Goal: Information Seeking & Learning: Learn about a topic

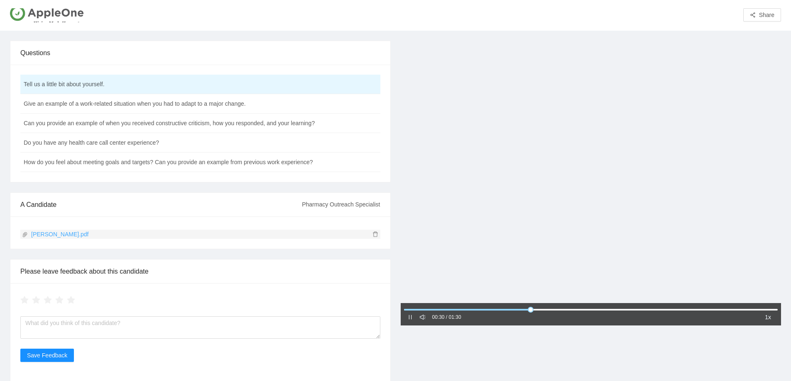
click at [69, 235] on link "Kwajalyn Noble.pdf" at bounding box center [198, 234] width 353 height 9
click at [73, 104] on td "Give an example of a work-related situation when you had to adapt to a major ch…" at bounding box center [179, 104] width 318 height 20
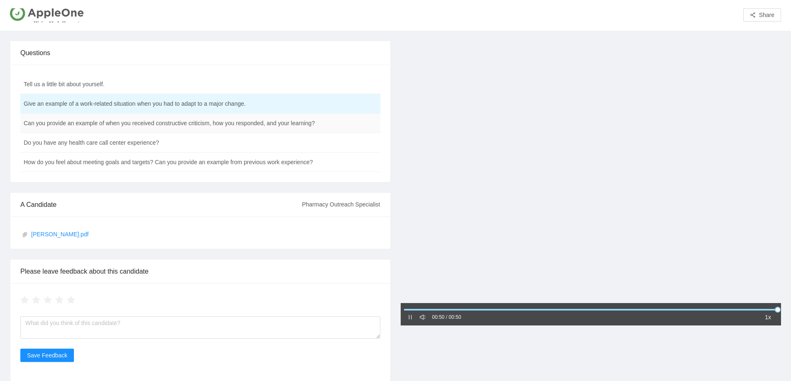
click at [126, 130] on td "Can you provide an example of when you received constructive criticism, how you…" at bounding box center [179, 124] width 318 height 20
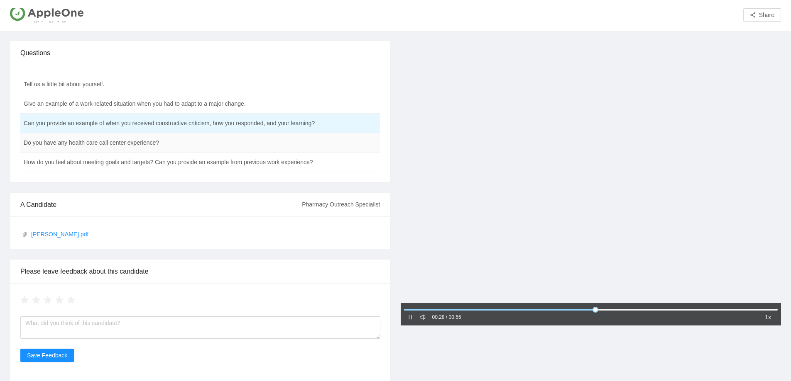
click at [194, 138] on td "Do you have any health care call center experience?" at bounding box center [179, 143] width 318 height 20
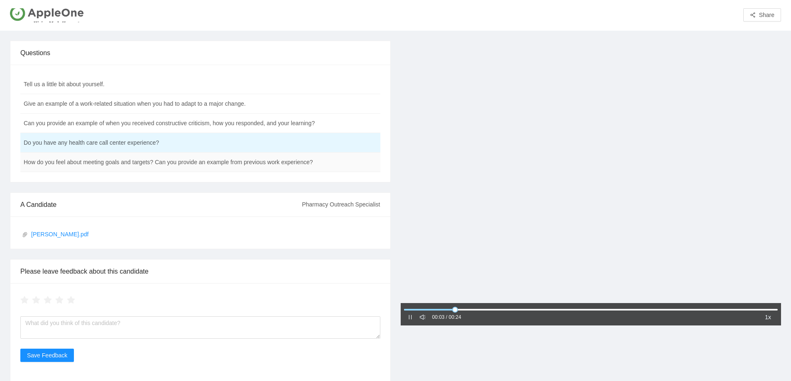
click at [190, 163] on td "How do you feel about meeting goals and targets? Can you provide an example fro…" at bounding box center [179, 163] width 318 height 20
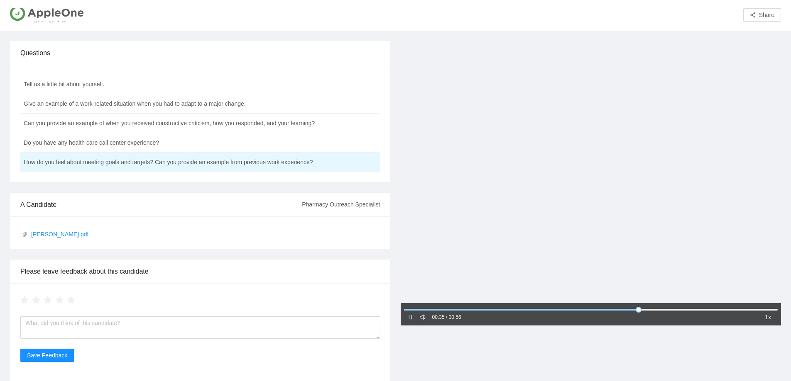
click at [404, 317] on div "00:35 / 00:56 1x" at bounding box center [590, 314] width 381 height 22
click at [407, 312] on div at bounding box center [591, 309] width 374 height 5
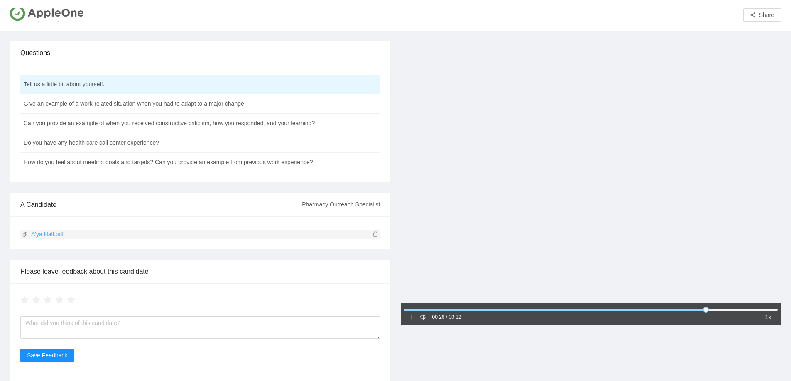
click at [52, 234] on link "A'ya Hall.pdf" at bounding box center [198, 234] width 353 height 9
click at [98, 142] on td "Do you have any health care call center experience?" at bounding box center [179, 143] width 318 height 20
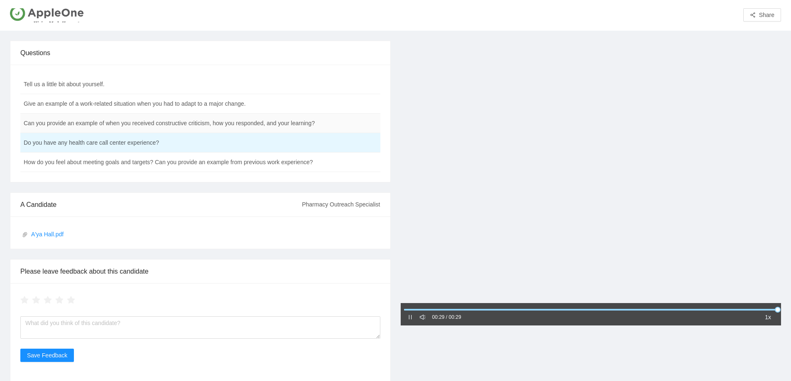
click at [107, 124] on td "Can you provide an example of when you received constructive criticism, how you…" at bounding box center [179, 124] width 318 height 20
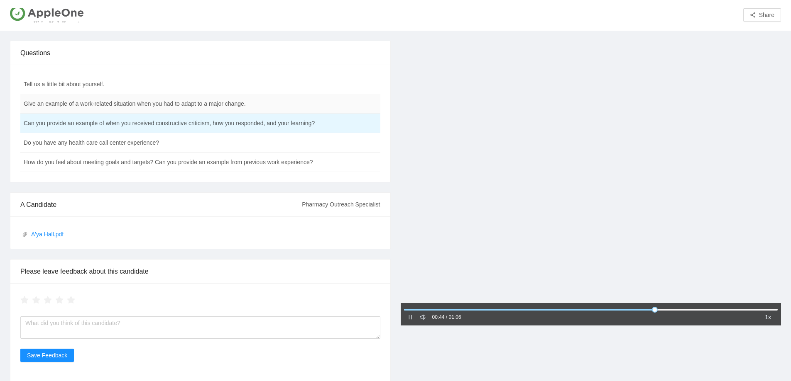
click at [141, 105] on td "Give an example of a work-related situation when you had to adapt to a major ch…" at bounding box center [179, 104] width 318 height 20
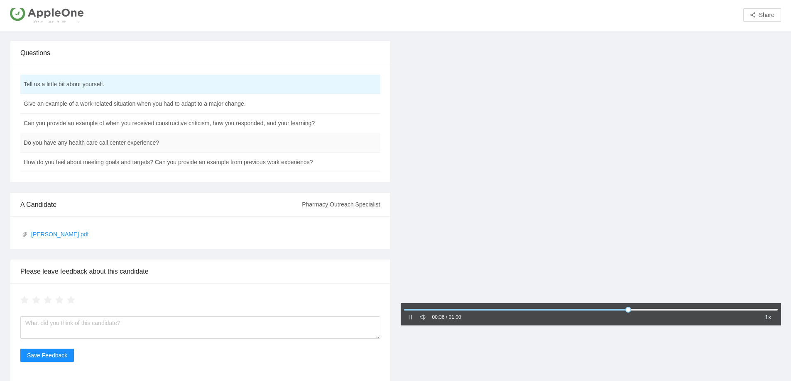
click at [90, 142] on td "Do you have any health care call center experience?" at bounding box center [179, 143] width 318 height 20
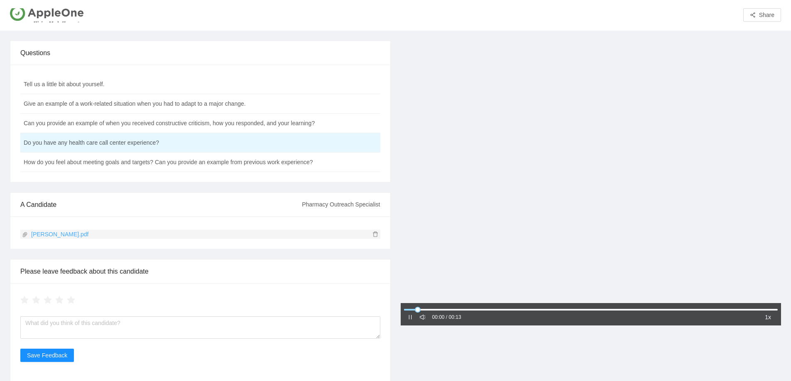
click at [51, 236] on link "Katrina Wallace.pdf" at bounding box center [198, 234] width 353 height 9
click at [138, 160] on td "How do you feel about meeting goals and targets? Can you provide an example fro…" at bounding box center [179, 163] width 318 height 20
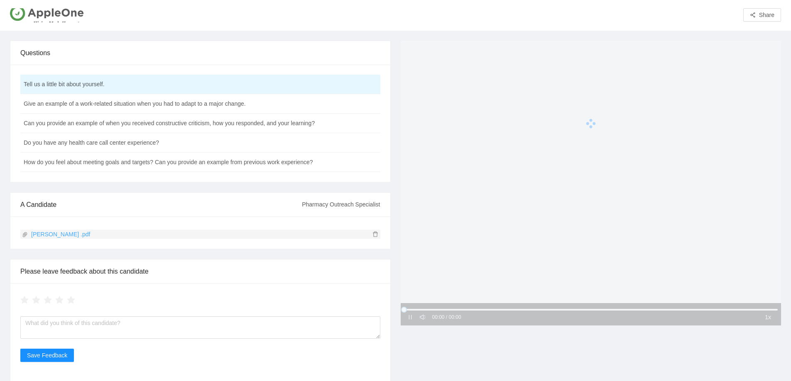
click at [49, 235] on link "Zena Wright .pdf" at bounding box center [198, 234] width 353 height 9
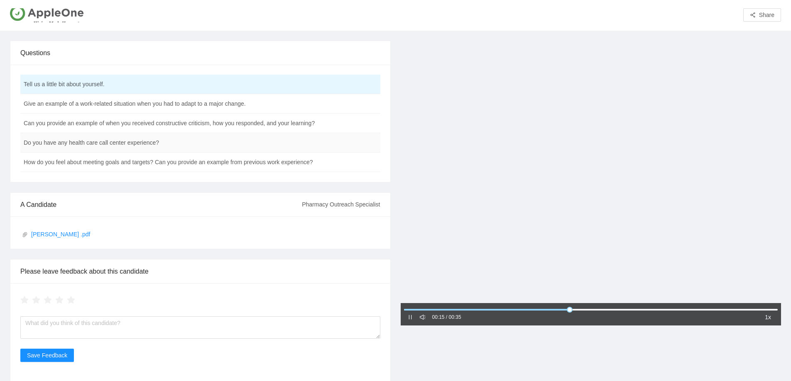
click at [107, 144] on td "Do you have any health care call center experience?" at bounding box center [179, 143] width 318 height 20
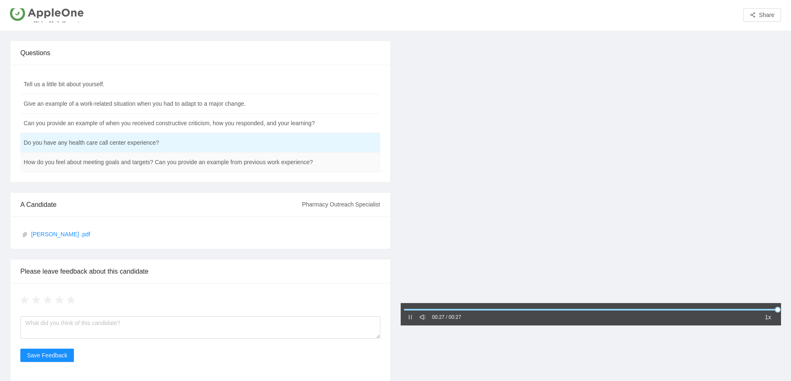
click at [107, 166] on td "How do you feel about meeting goals and targets? Can you provide an example fro…" at bounding box center [179, 163] width 318 height 20
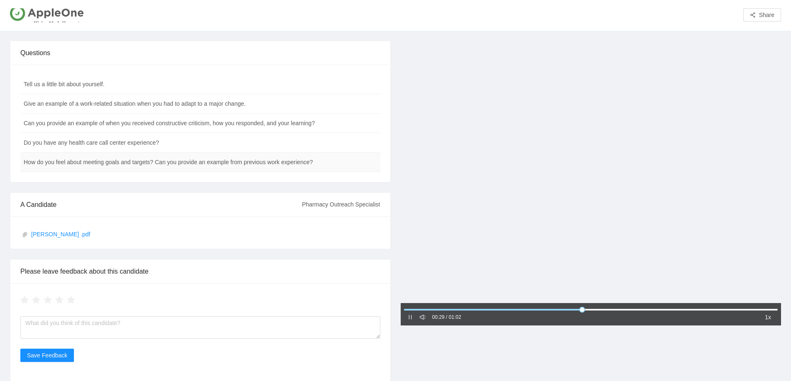
click at [157, 164] on td "How do you feel about meeting goals and targets? Can you provide an example fro…" at bounding box center [179, 163] width 318 height 20
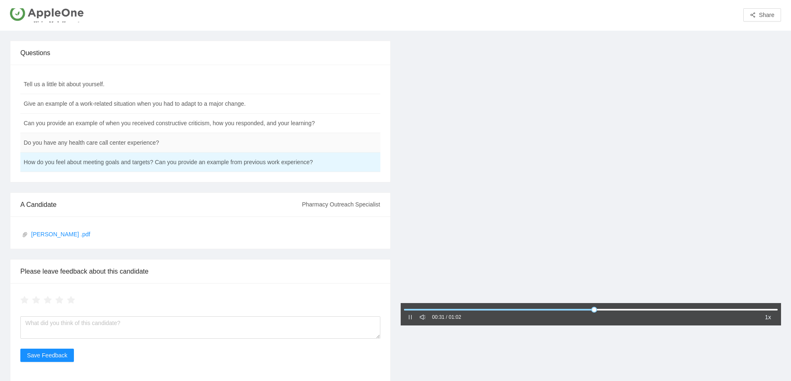
click at [129, 145] on td "Do you have any health care call center experience?" at bounding box center [179, 143] width 318 height 20
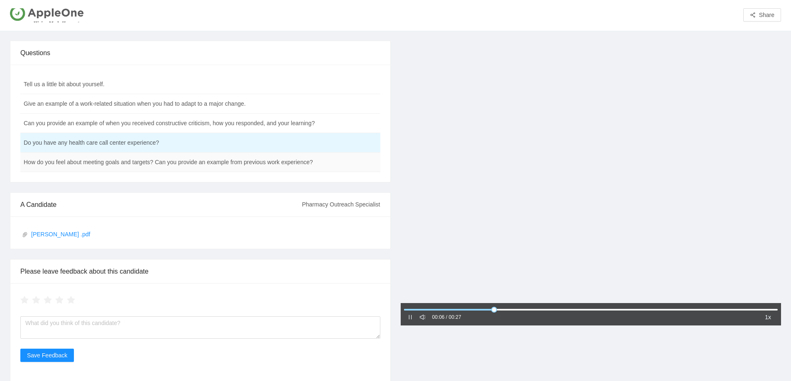
click at [89, 161] on td "How do you feel about meeting goals and targets? Can you provide an example fro…" at bounding box center [179, 163] width 318 height 20
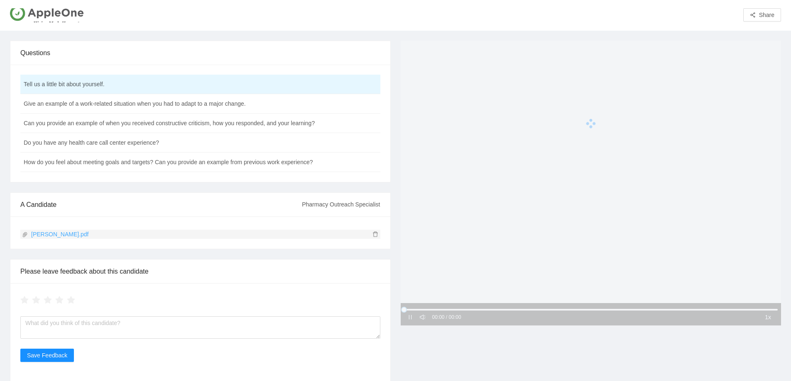
click at [59, 235] on link "[PERSON_NAME].pdf" at bounding box center [198, 234] width 353 height 9
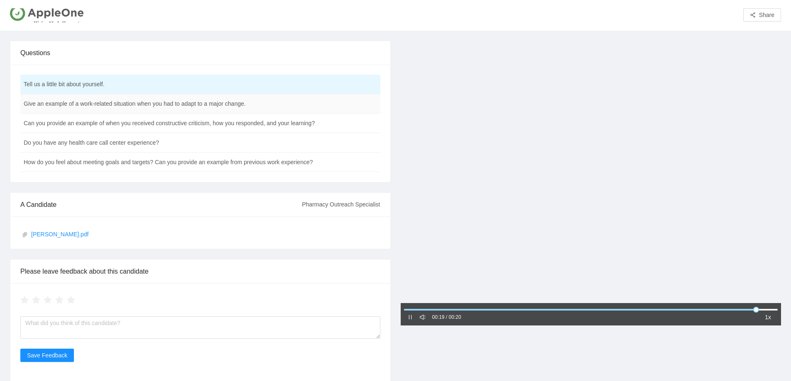
click at [134, 109] on td "Give an example of a work-related situation when you had to adapt to a major ch…" at bounding box center [179, 104] width 318 height 20
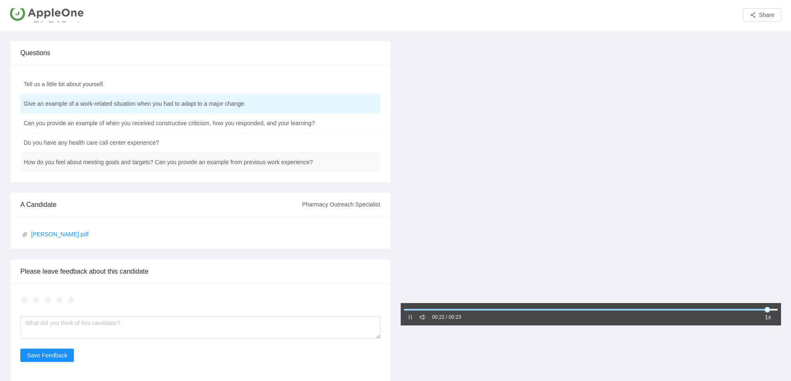
click at [115, 163] on td "How do you feel about meeting goals and targets? Can you provide an example fro…" at bounding box center [179, 163] width 318 height 20
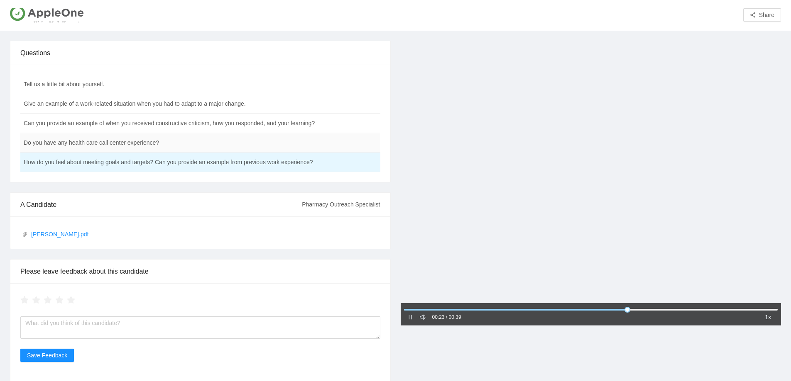
click at [96, 142] on td "Do you have any health care call center experience?" at bounding box center [179, 143] width 318 height 20
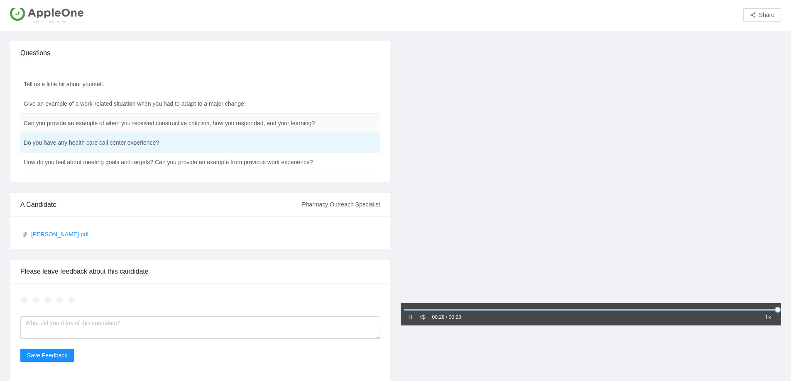
click at [114, 128] on td "Can you provide an example of when you received constructive criticism, how you…" at bounding box center [179, 124] width 318 height 20
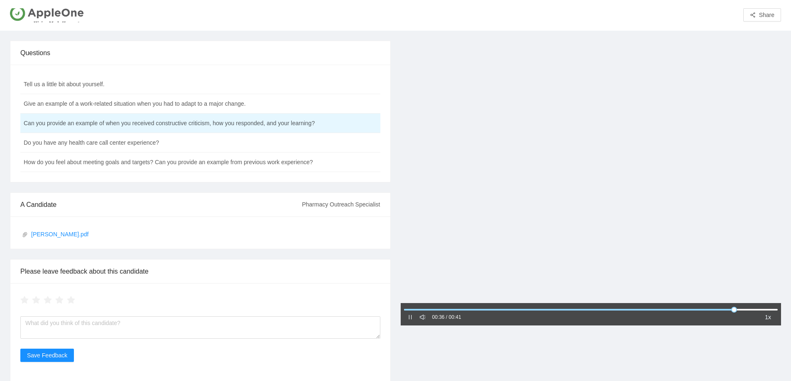
click at [407, 317] on icon "pause" at bounding box center [410, 318] width 6 height 6
click at [85, 103] on td "Give an example of a work-related situation when you had to adapt to a major ch…" at bounding box center [179, 104] width 318 height 20
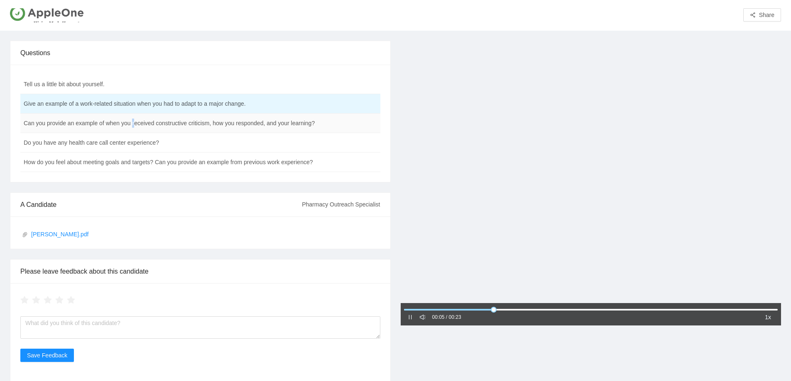
click at [133, 121] on td "Can you provide an example of when you received constructive criticism, how you…" at bounding box center [179, 124] width 318 height 20
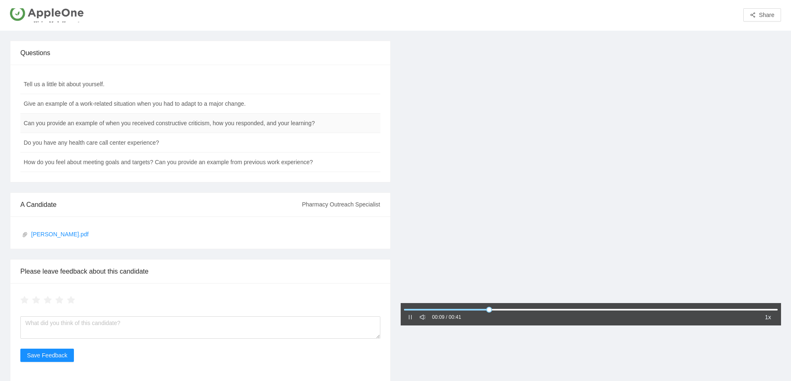
click at [185, 125] on td "Can you provide an example of when you received constructive criticism, how you…" at bounding box center [179, 124] width 318 height 20
click at [188, 125] on td "Can you provide an example of when you received constructive criticism, how you…" at bounding box center [179, 124] width 318 height 20
click at [194, 125] on td "Can you provide an example of when you received constructive criticism, how you…" at bounding box center [179, 124] width 318 height 20
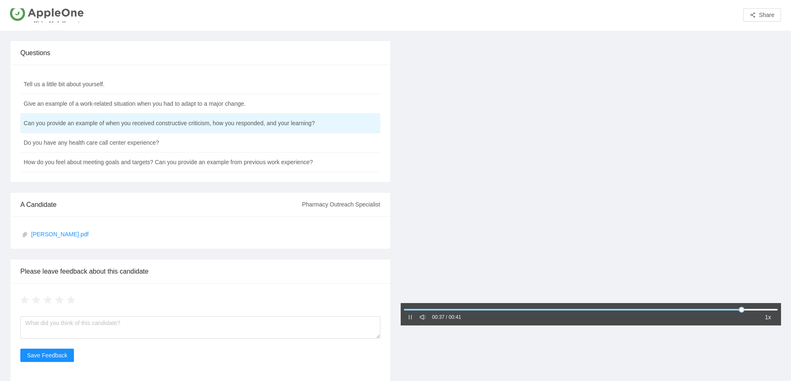
click at [408, 317] on icon "pause" at bounding box center [410, 318] width 6 height 6
click at [425, 277] on div at bounding box center [590, 173] width 381 height 264
click at [411, 317] on icon "pause" at bounding box center [410, 318] width 6 height 6
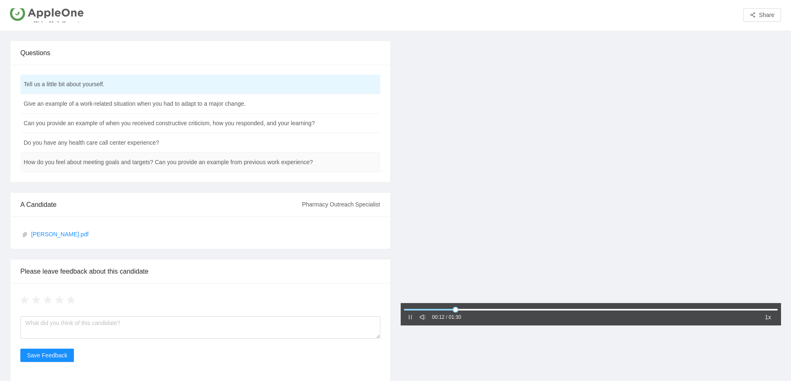
click at [97, 166] on td "How do you feel about meeting goals and targets? Can you provide an example fro…" at bounding box center [179, 163] width 318 height 20
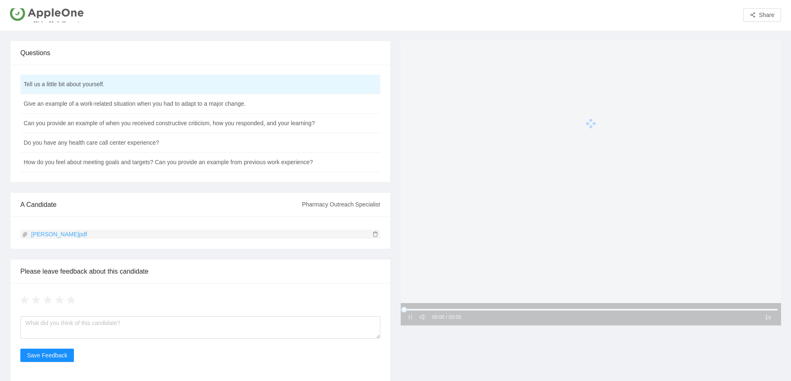
click at [39, 234] on link "[PERSON_NAME]pdf" at bounding box center [198, 234] width 353 height 9
